Goal: Book appointment/travel/reservation

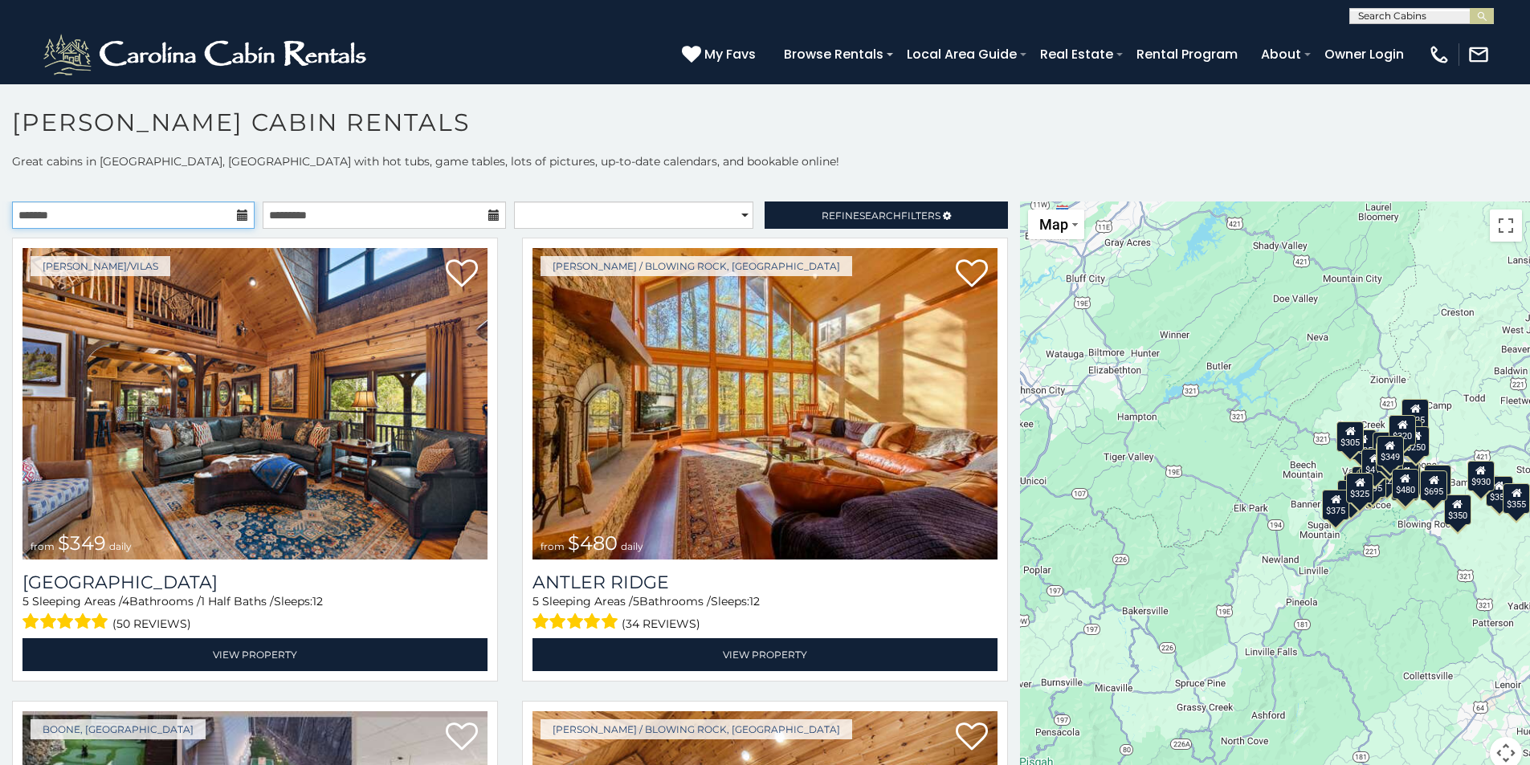
click at [224, 212] on input "text" at bounding box center [133, 215] width 243 height 27
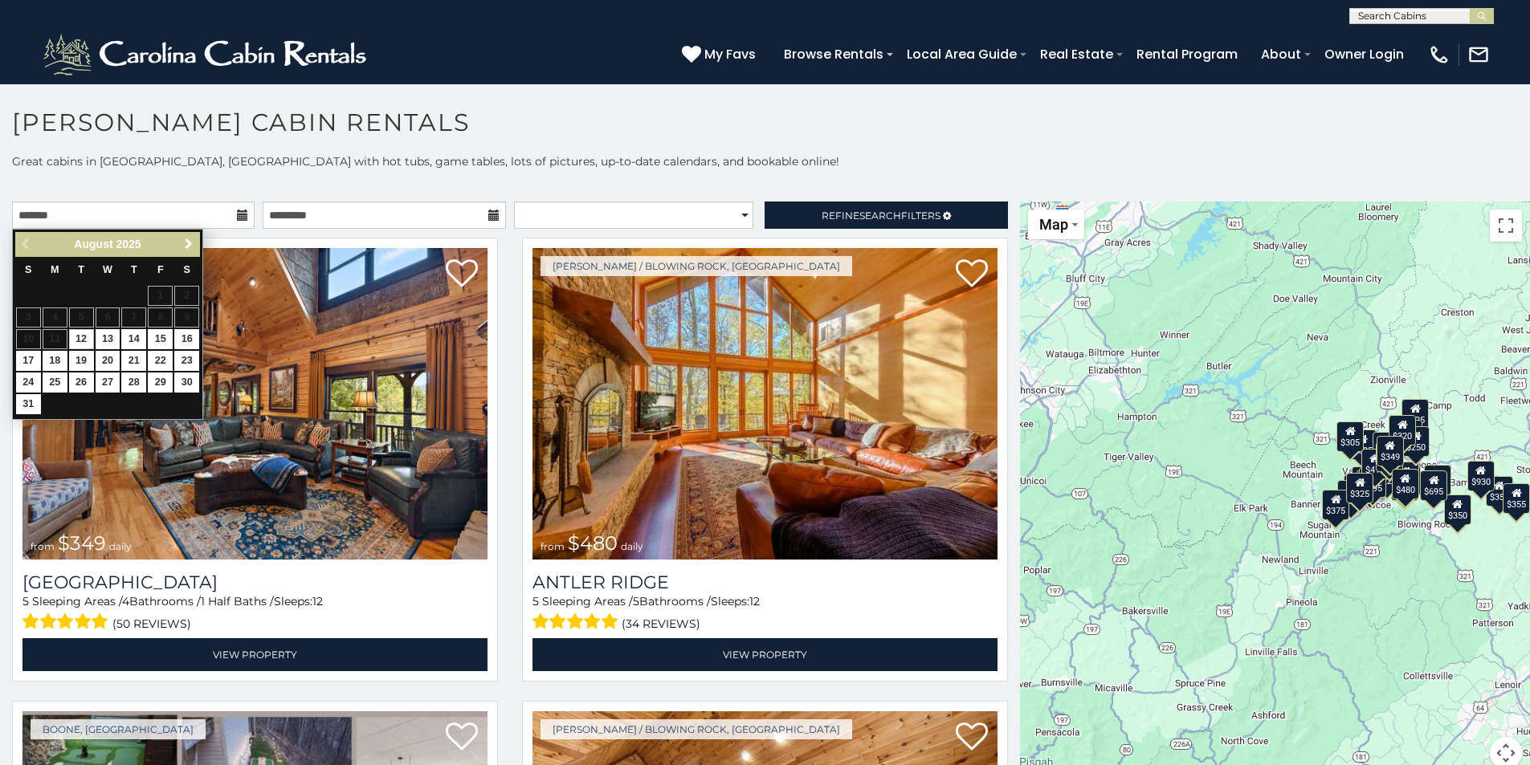
click at [181, 243] on link "Next" at bounding box center [188, 245] width 20 height 20
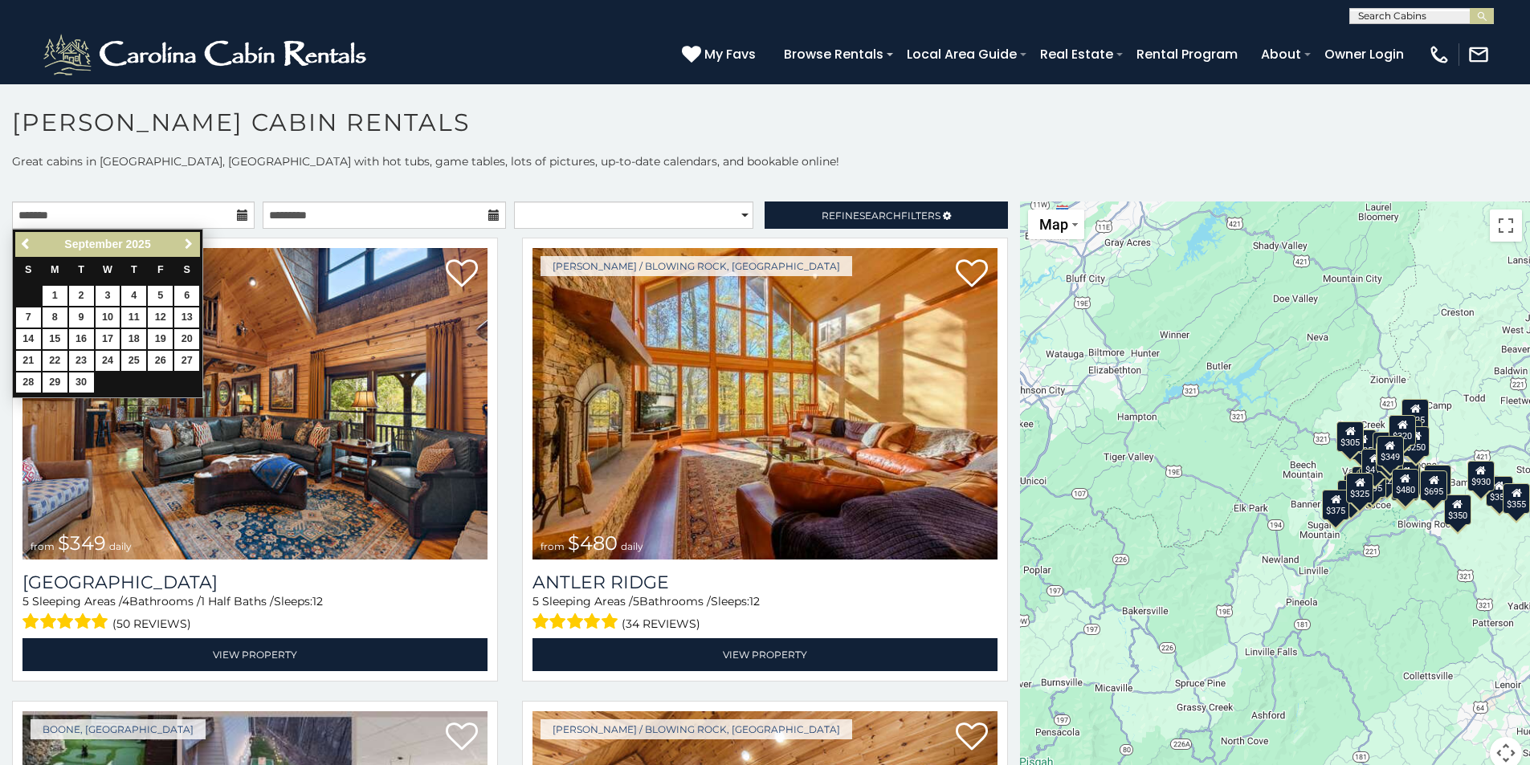
click at [181, 243] on link "Next" at bounding box center [188, 245] width 20 height 20
click at [160, 315] on link "10" at bounding box center [160, 318] width 25 height 20
type input "**********"
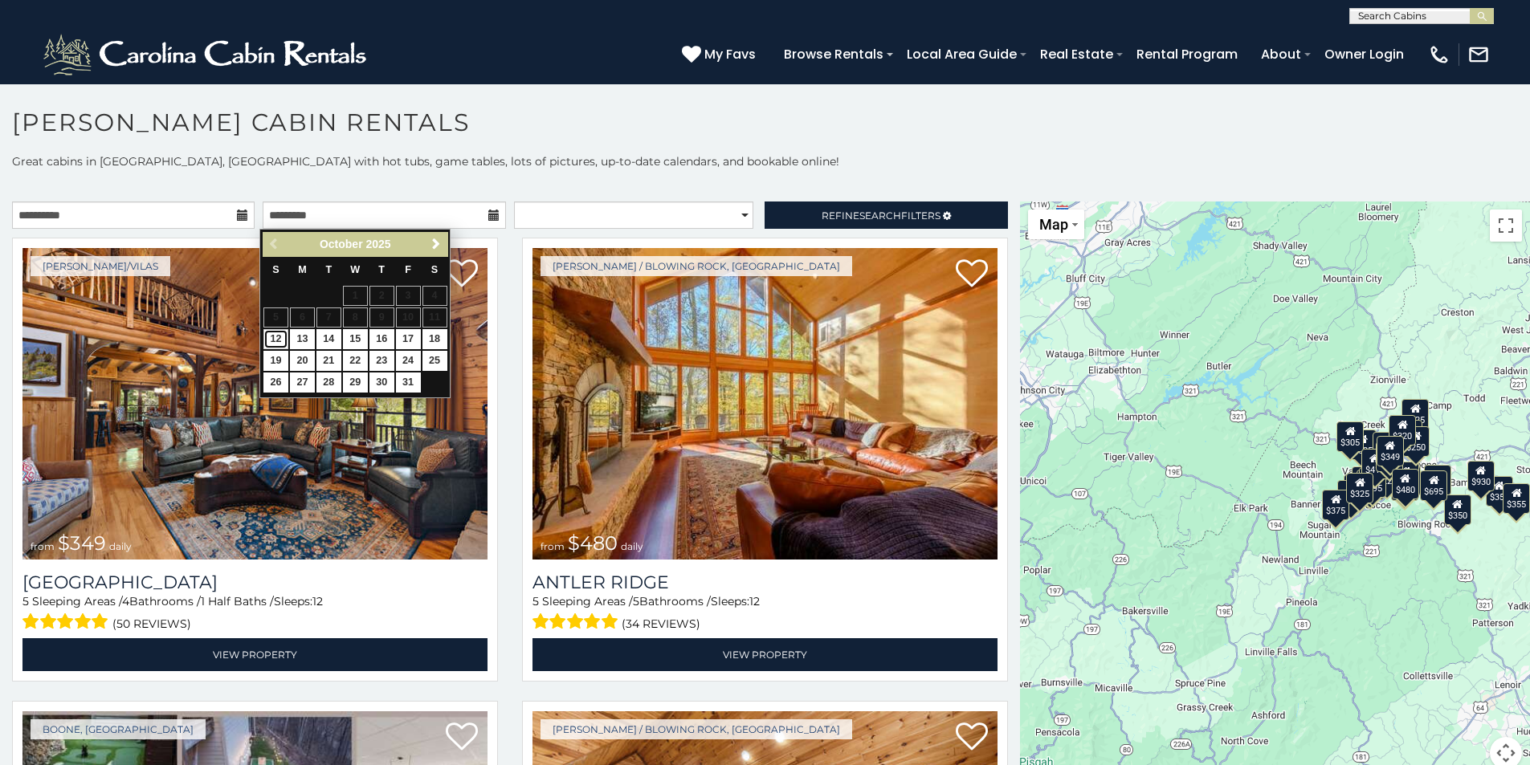
click at [278, 348] on link "12" at bounding box center [275, 339] width 25 height 20
type input "**********"
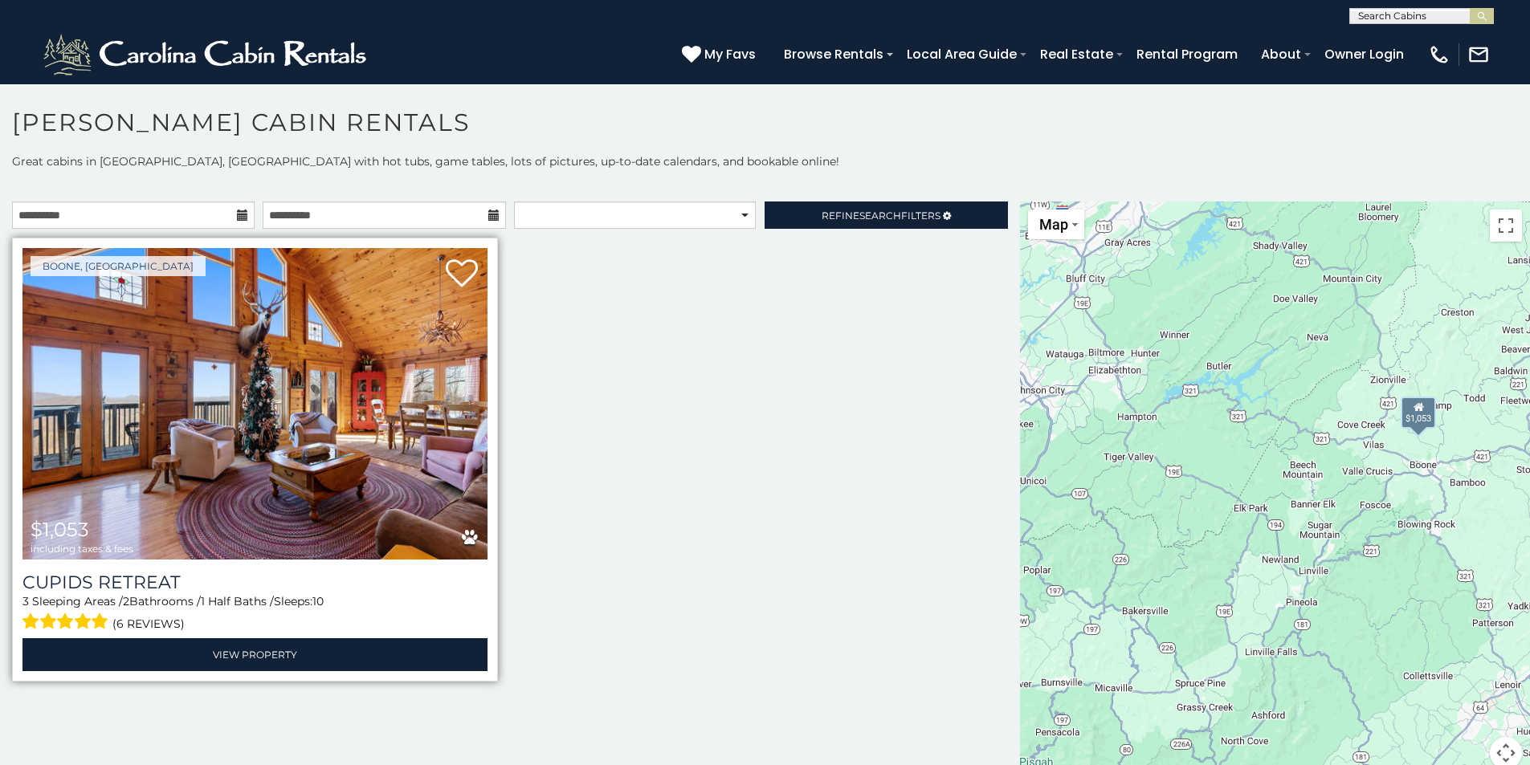
click at [265, 418] on img at bounding box center [254, 404] width 465 height 312
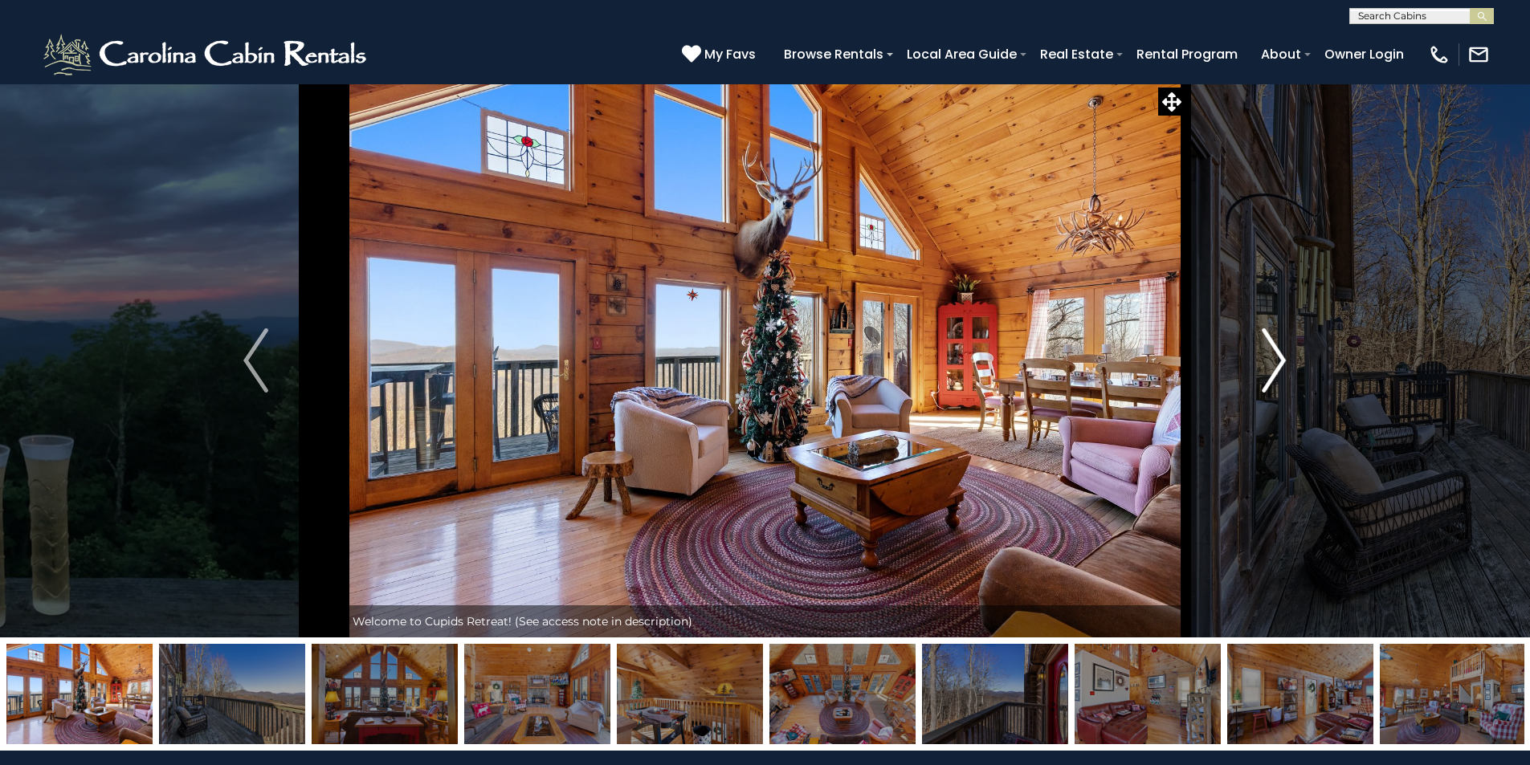
click at [1279, 354] on img "Next" at bounding box center [1274, 361] width 24 height 64
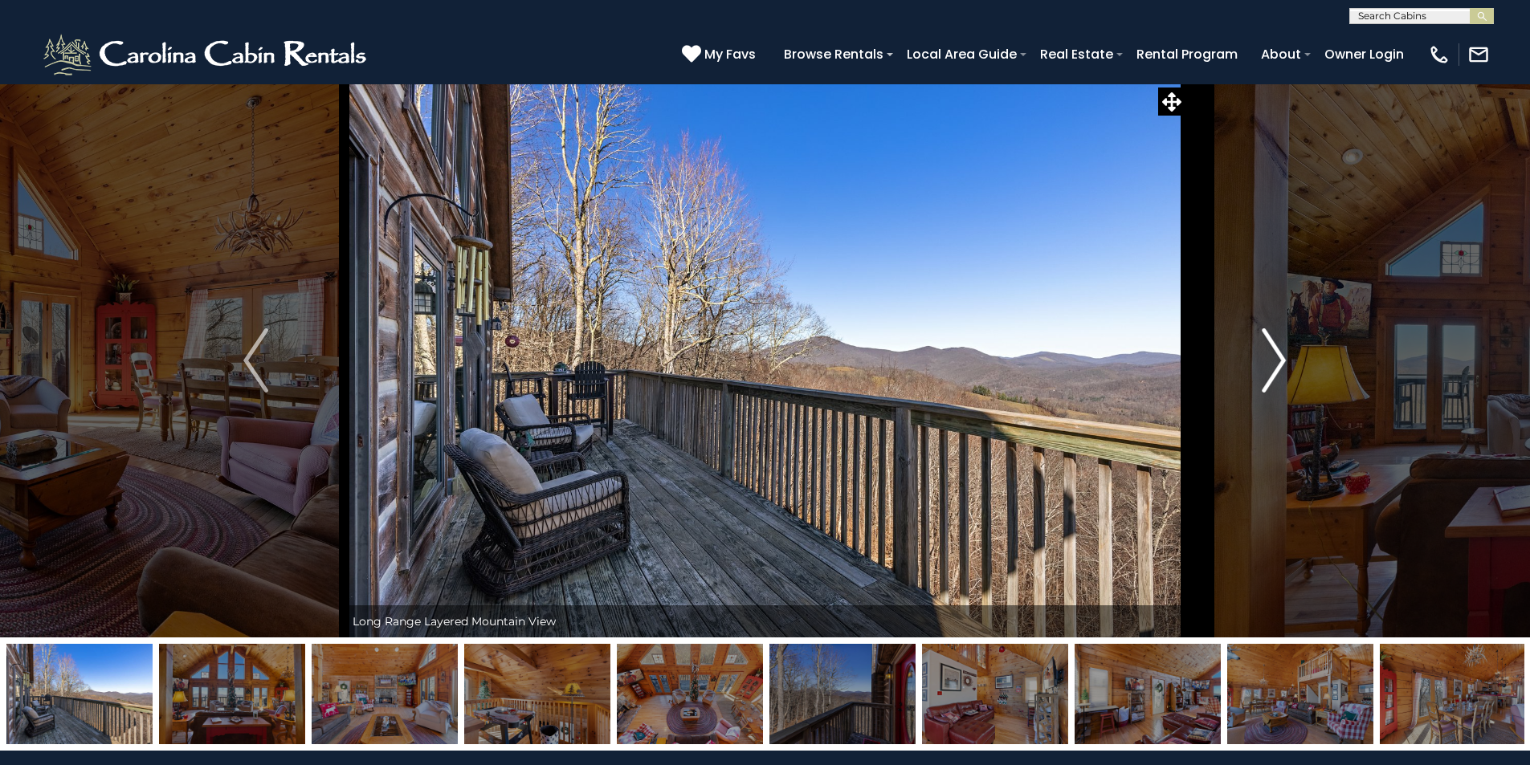
click at [1279, 354] on img "Next" at bounding box center [1274, 361] width 24 height 64
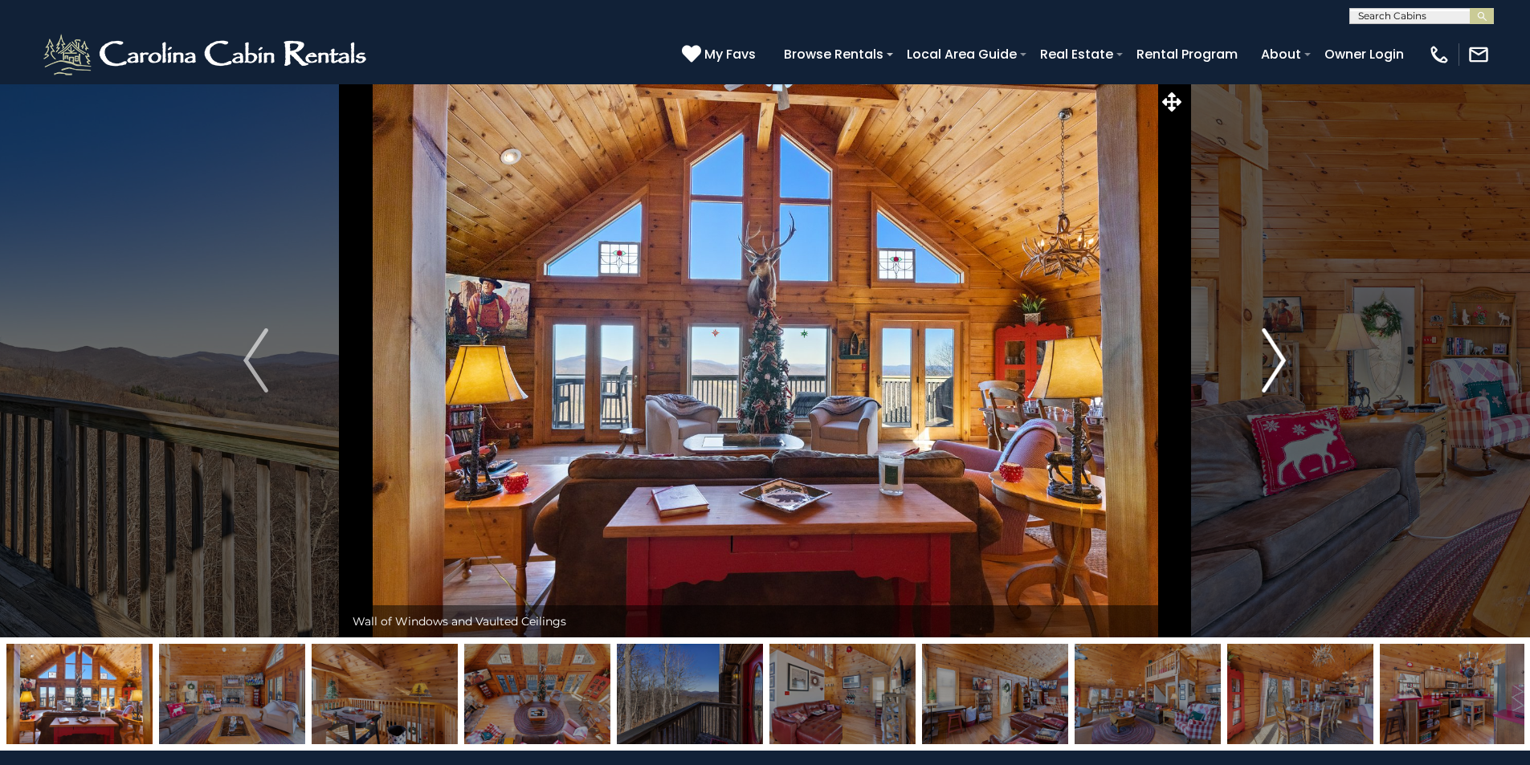
click at [1279, 354] on img "Next" at bounding box center [1274, 361] width 24 height 64
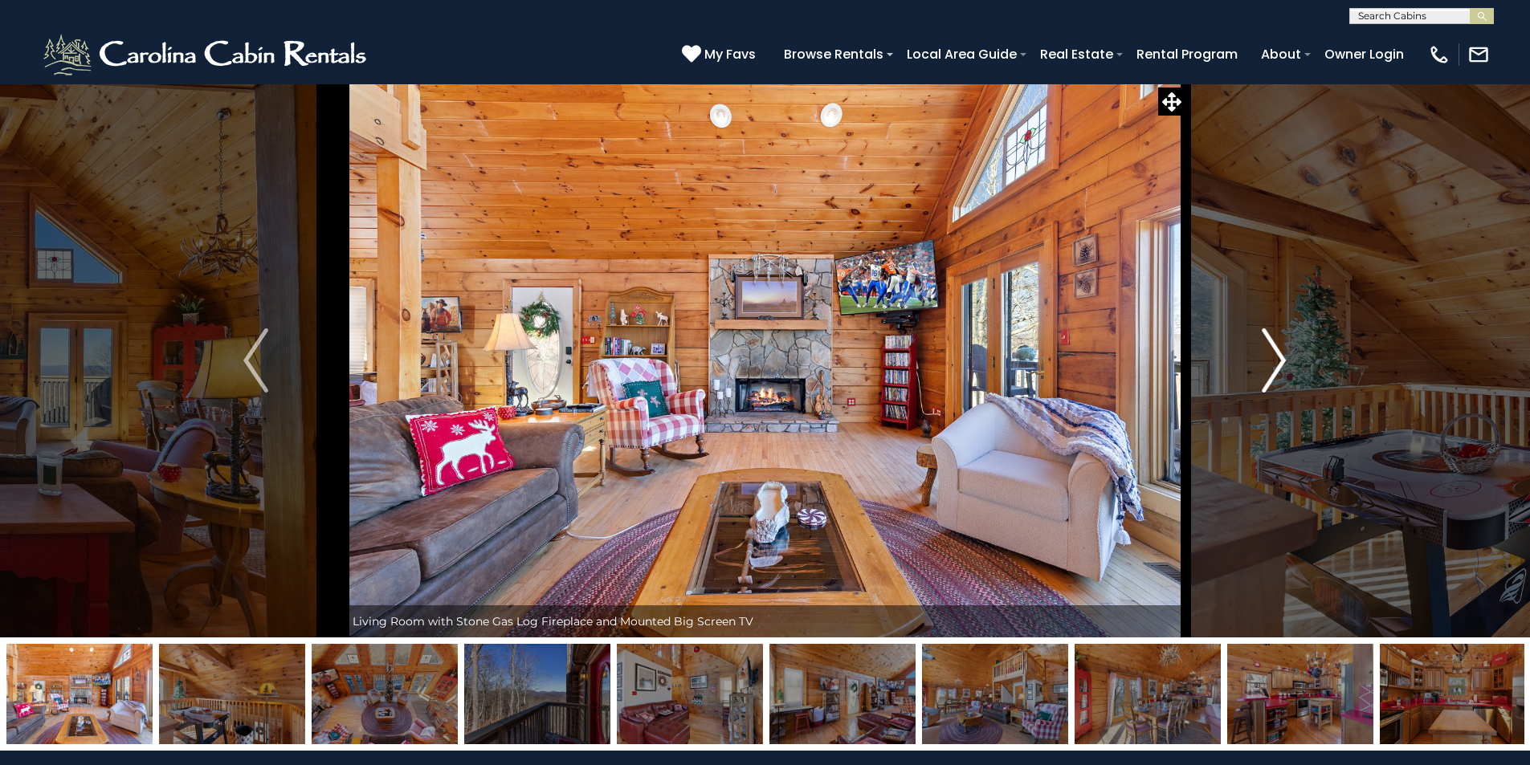
click at [1279, 354] on img "Next" at bounding box center [1274, 361] width 24 height 64
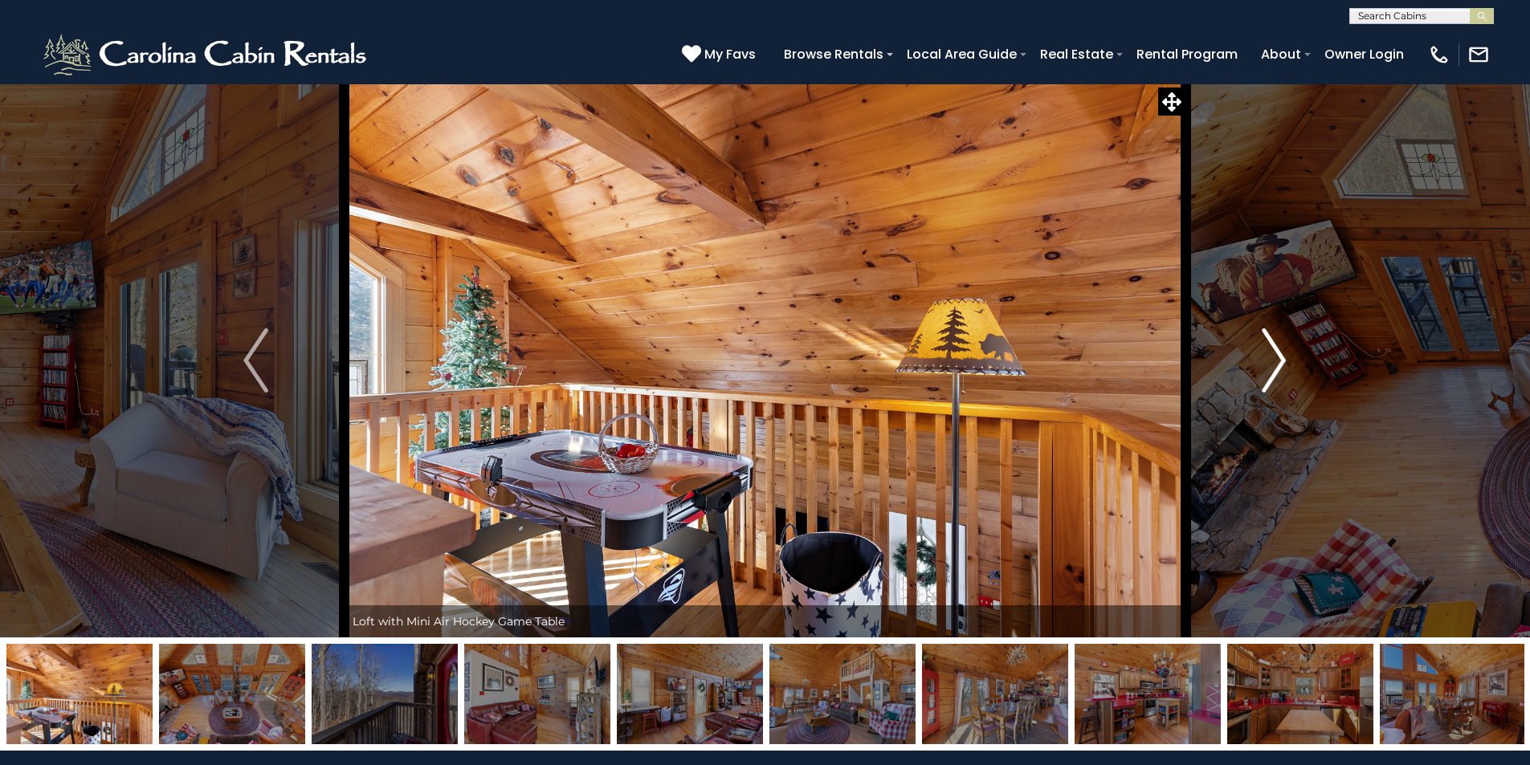
click at [1279, 354] on img "Next" at bounding box center [1274, 361] width 24 height 64
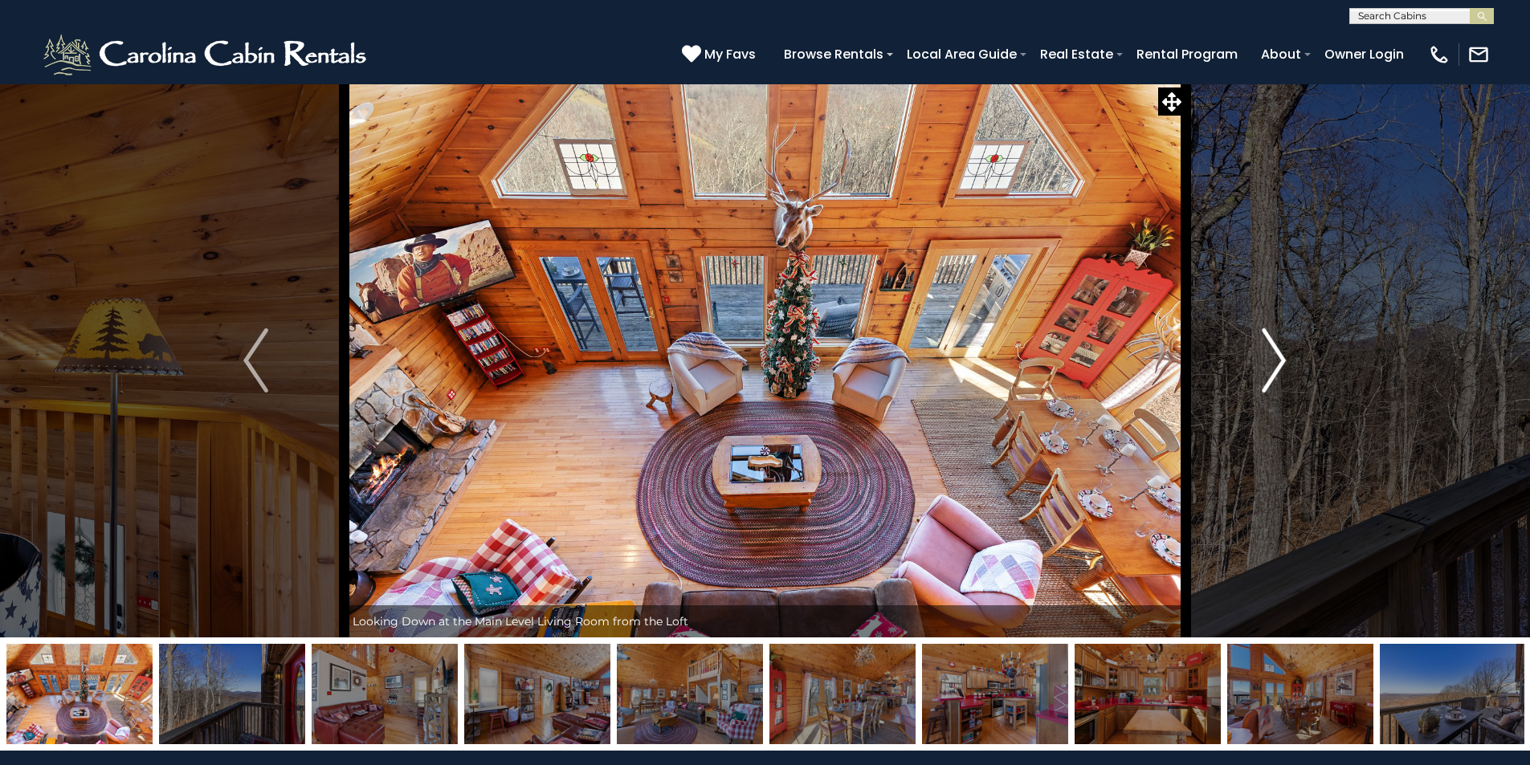
click at [1279, 354] on img "Next" at bounding box center [1274, 361] width 24 height 64
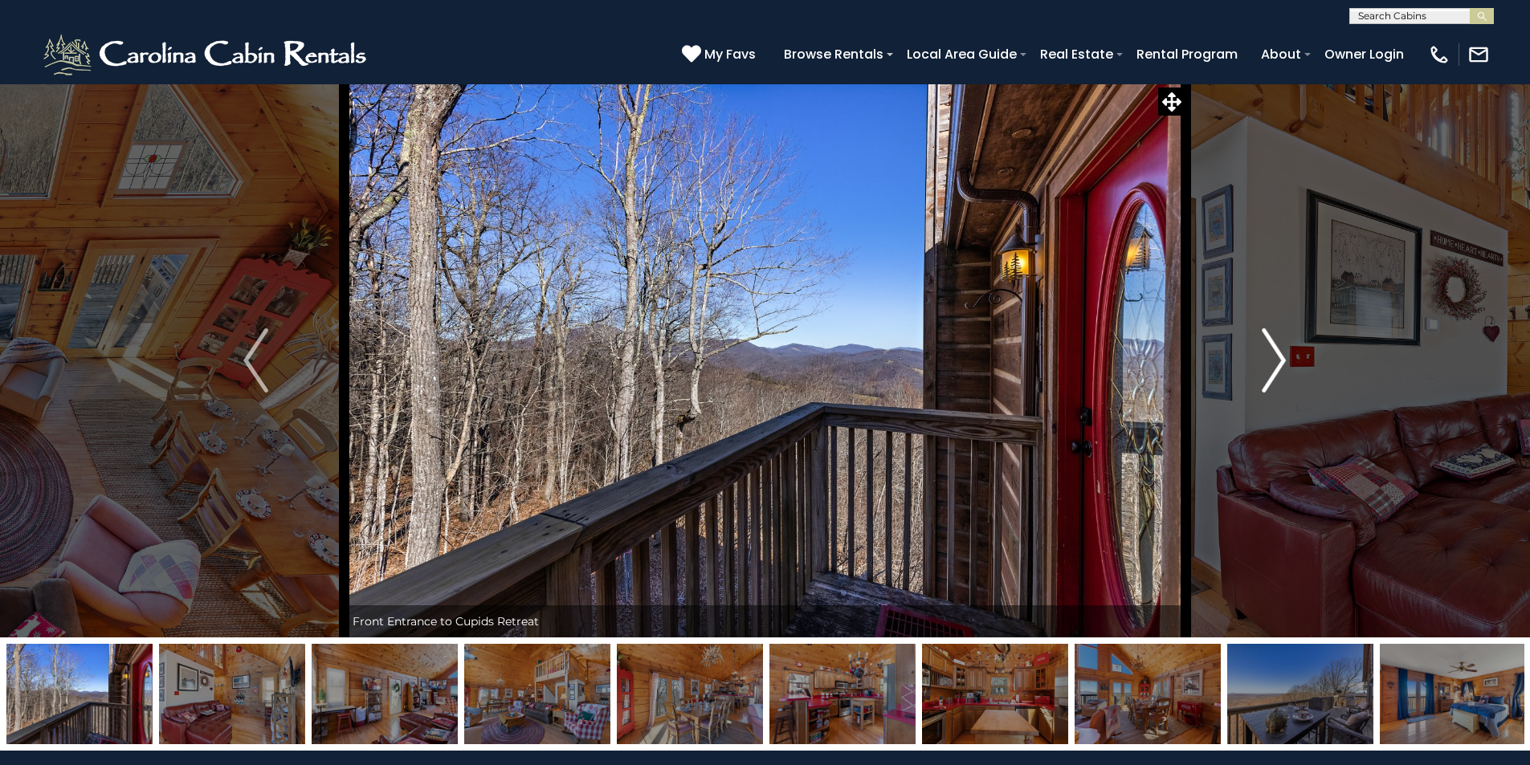
click at [1279, 354] on img "Next" at bounding box center [1274, 361] width 24 height 64
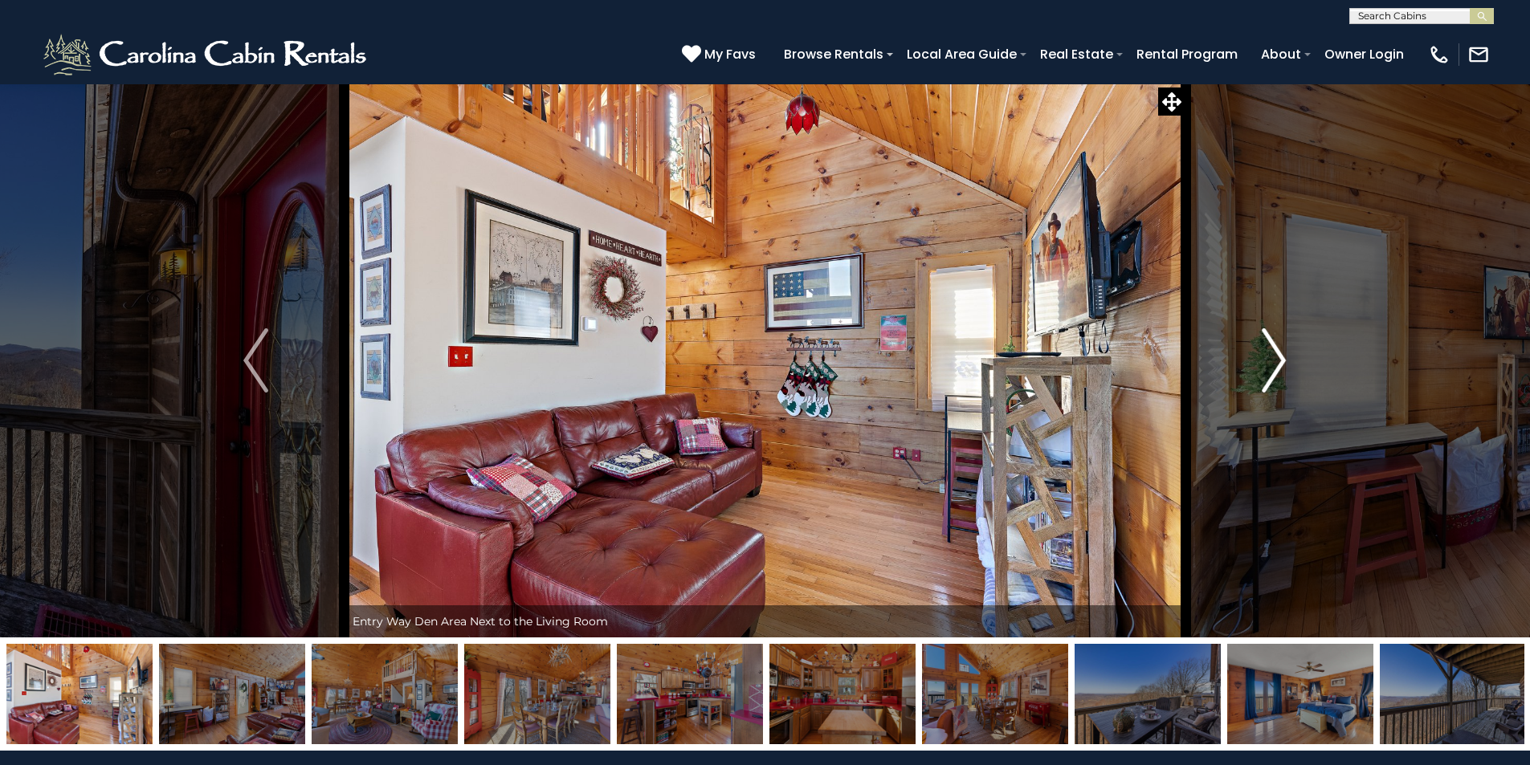
click at [1279, 354] on img "Next" at bounding box center [1274, 361] width 24 height 64
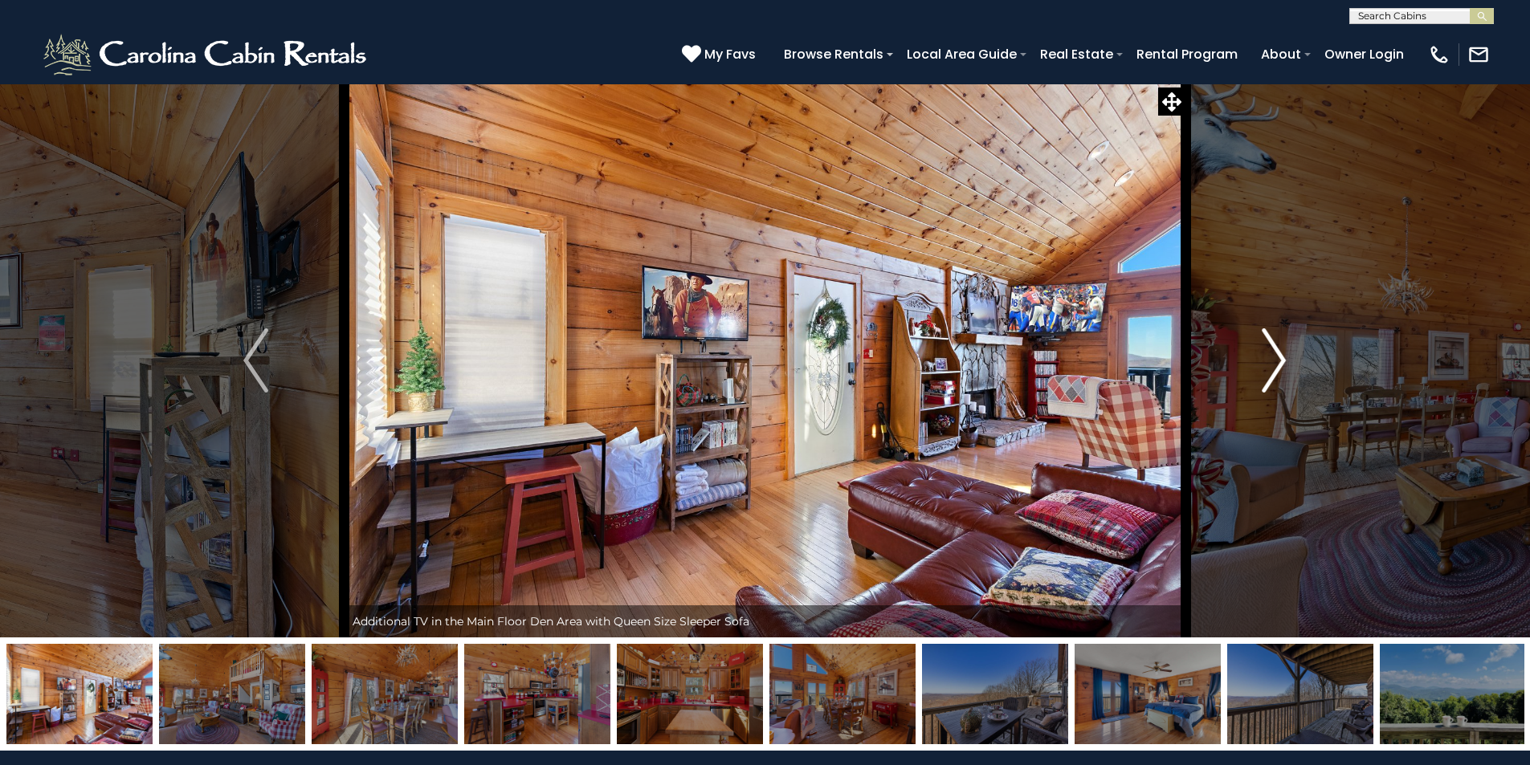
click at [1279, 354] on img "Next" at bounding box center [1274, 361] width 24 height 64
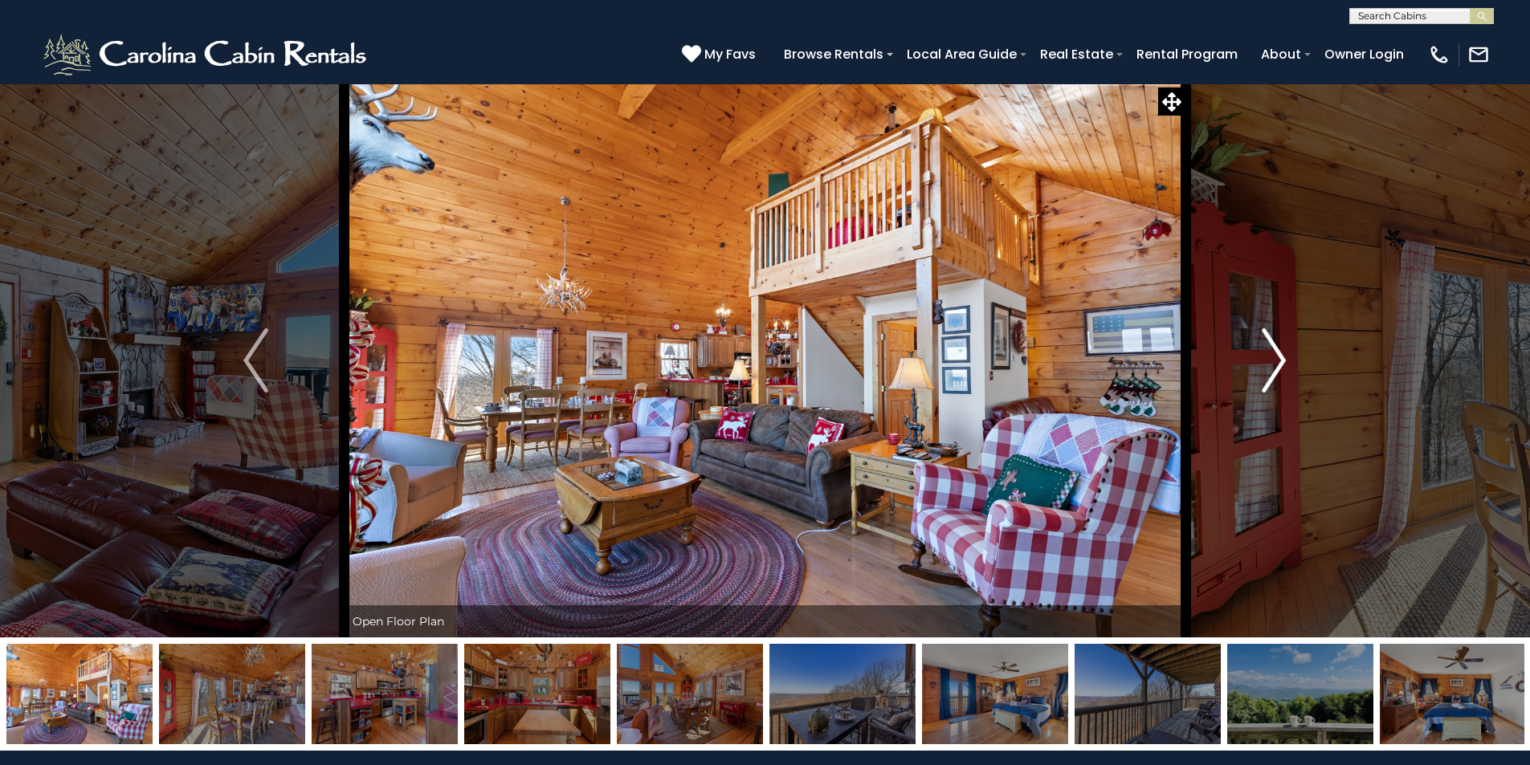
click at [1279, 354] on img "Next" at bounding box center [1274, 361] width 24 height 64
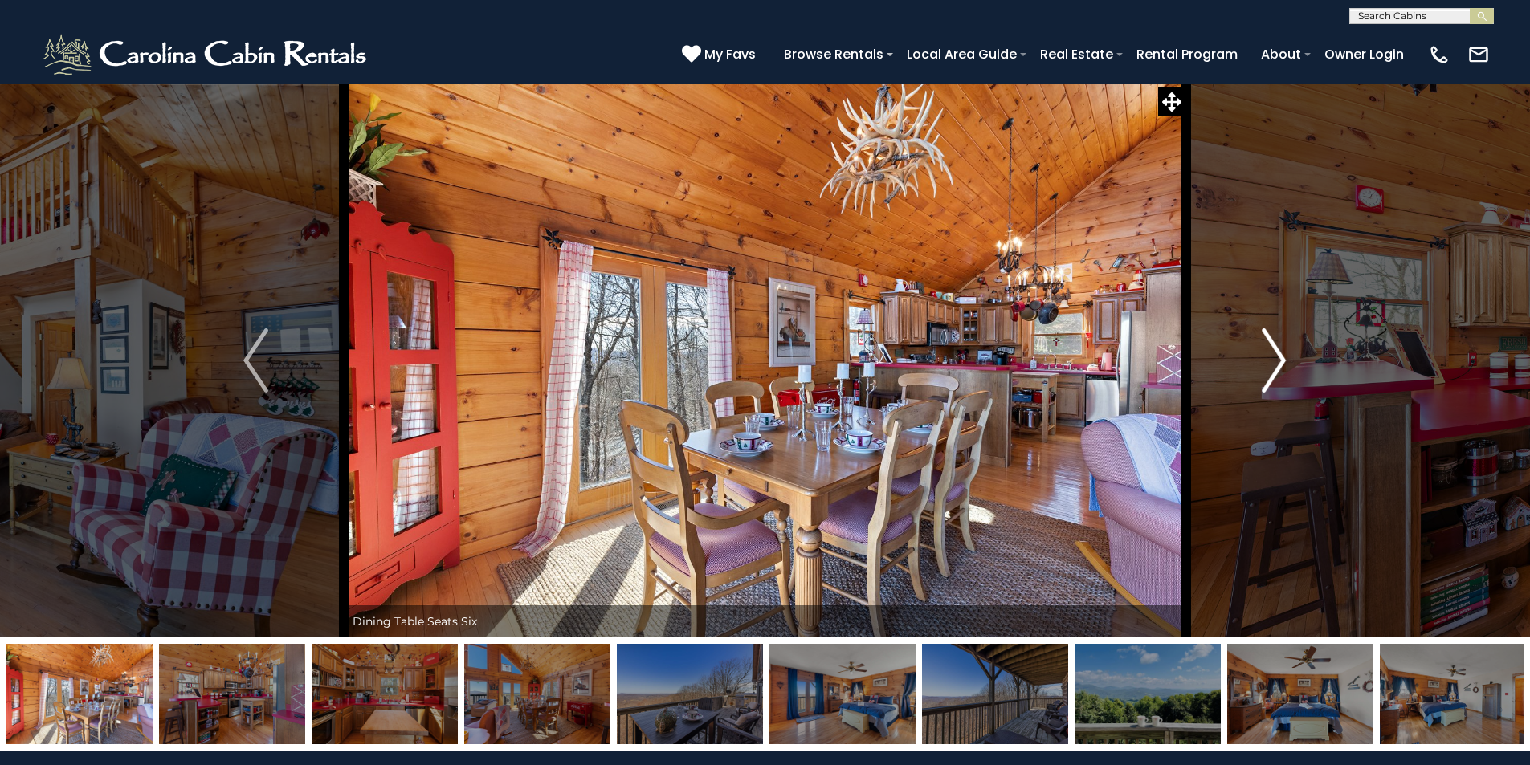
click at [1279, 354] on img "Next" at bounding box center [1274, 361] width 24 height 64
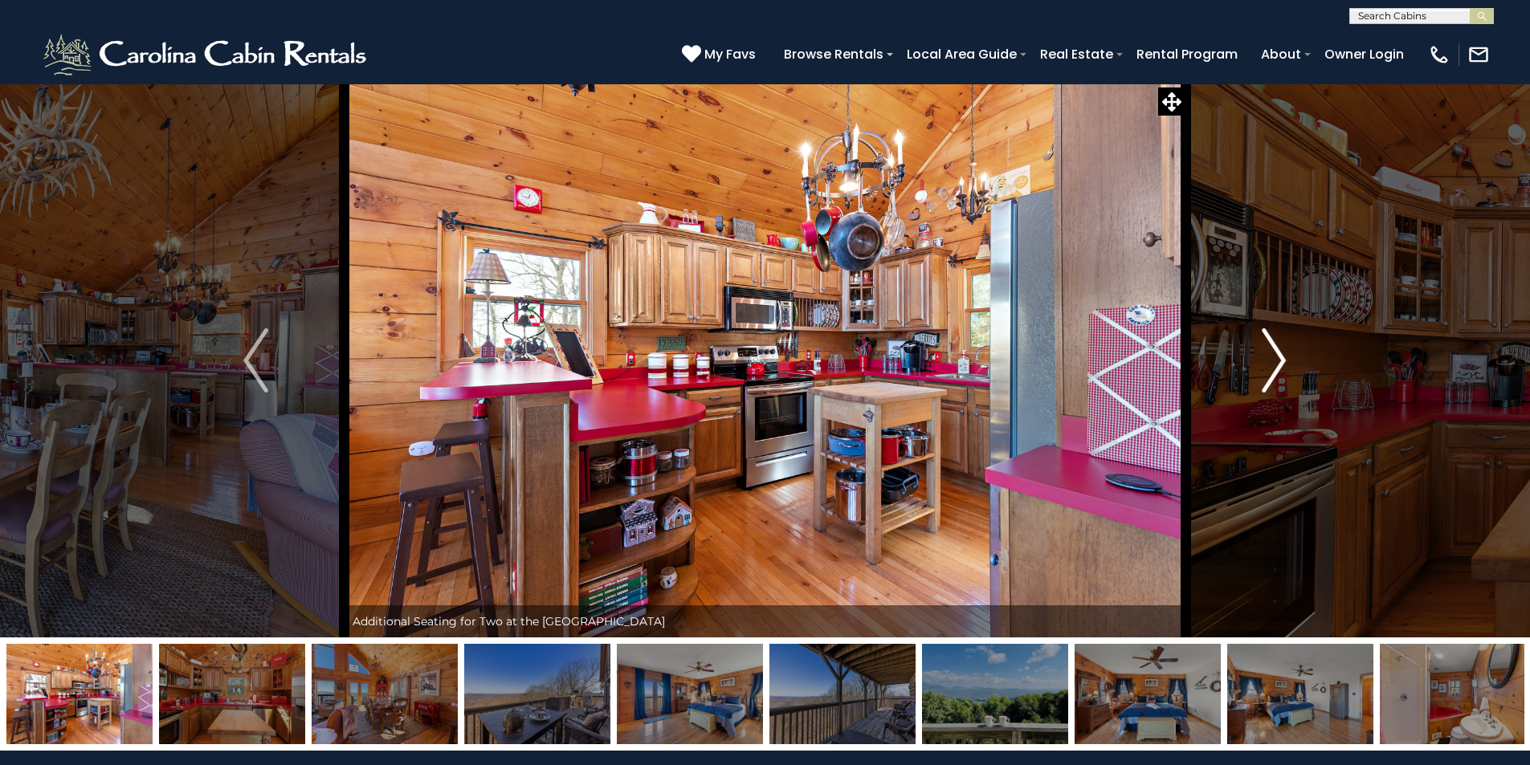
click at [1279, 354] on img "Next" at bounding box center [1274, 361] width 24 height 64
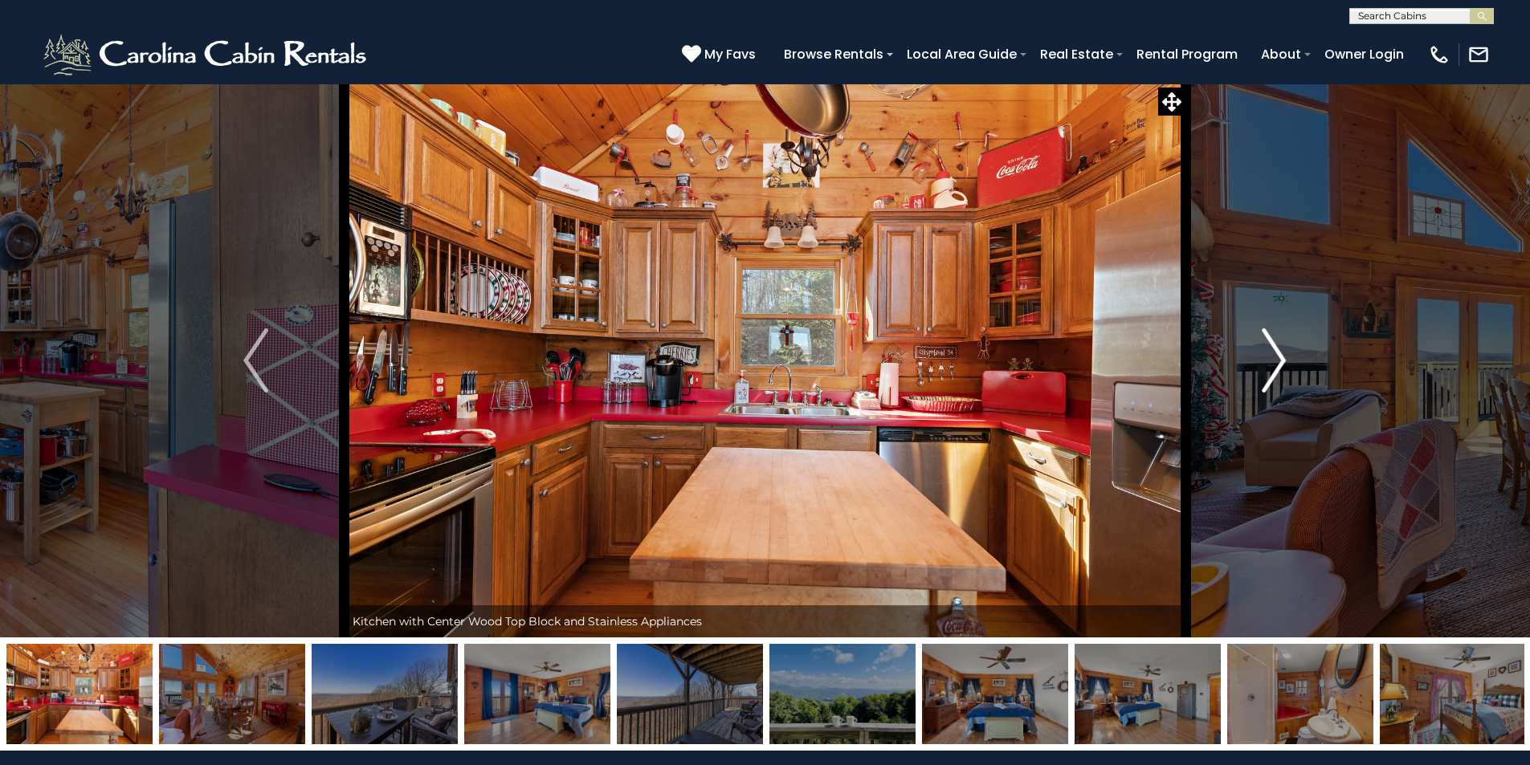
click at [1279, 354] on img "Next" at bounding box center [1274, 361] width 24 height 64
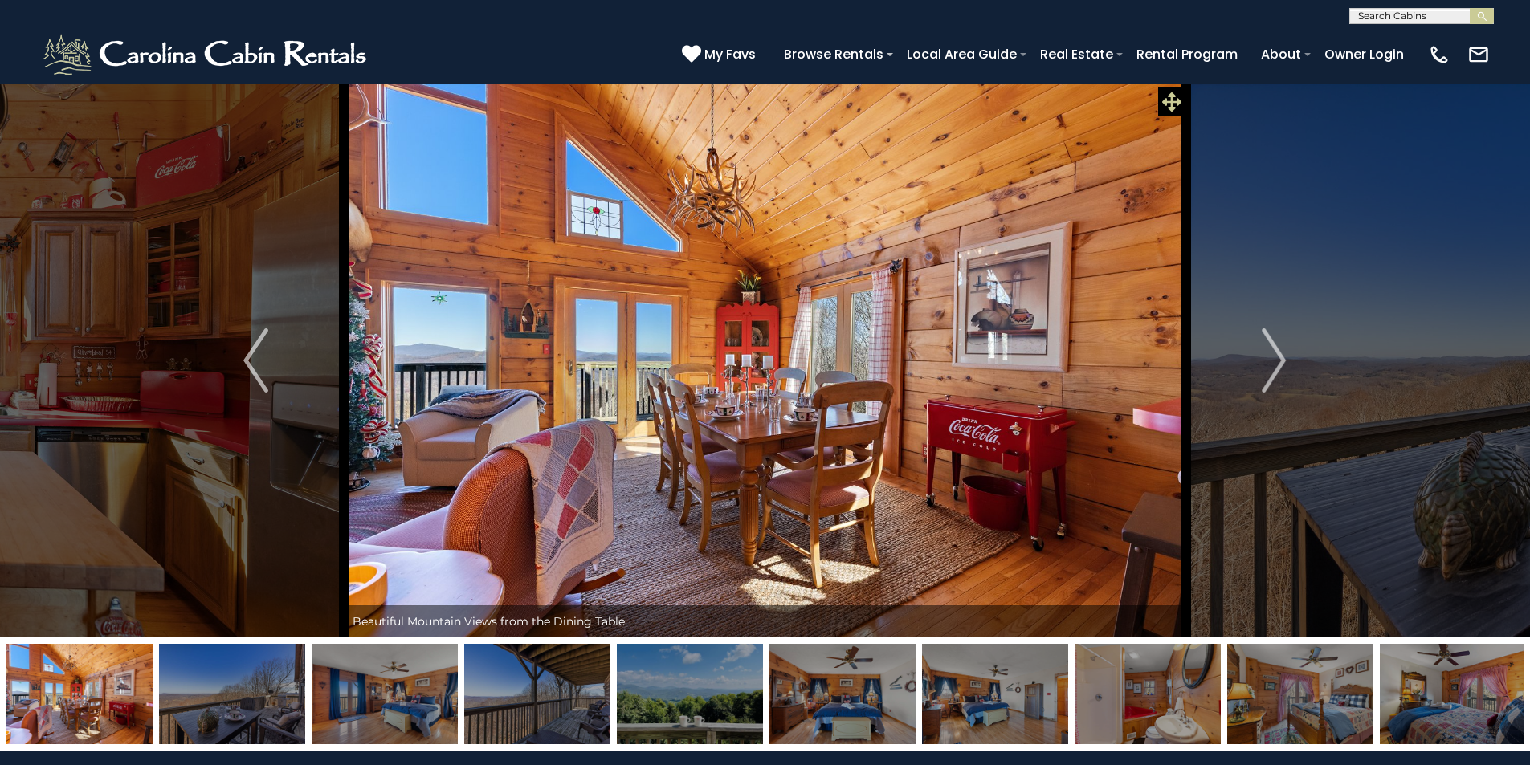
click at [1169, 96] on icon at bounding box center [1171, 101] width 19 height 19
